Goal: Information Seeking & Learning: Check status

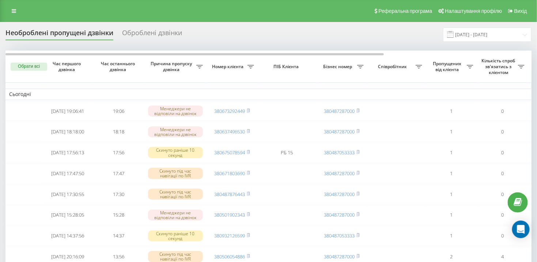
click at [168, 34] on div "Оброблені дзвінки" at bounding box center [152, 34] width 60 height 11
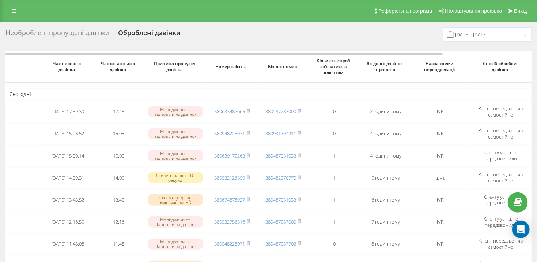
click at [86, 35] on div "Необроблені пропущені дзвінки" at bounding box center [57, 34] width 104 height 11
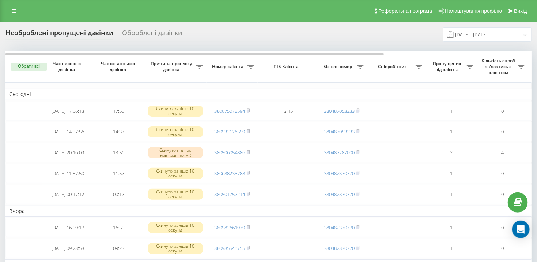
click at [159, 35] on div "Оброблені дзвінки" at bounding box center [152, 34] width 60 height 11
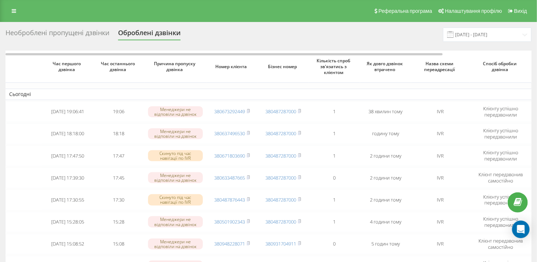
click at [60, 34] on div "Необроблені пропущені дзвінки" at bounding box center [57, 34] width 104 height 11
